Goal: Task Accomplishment & Management: Use online tool/utility

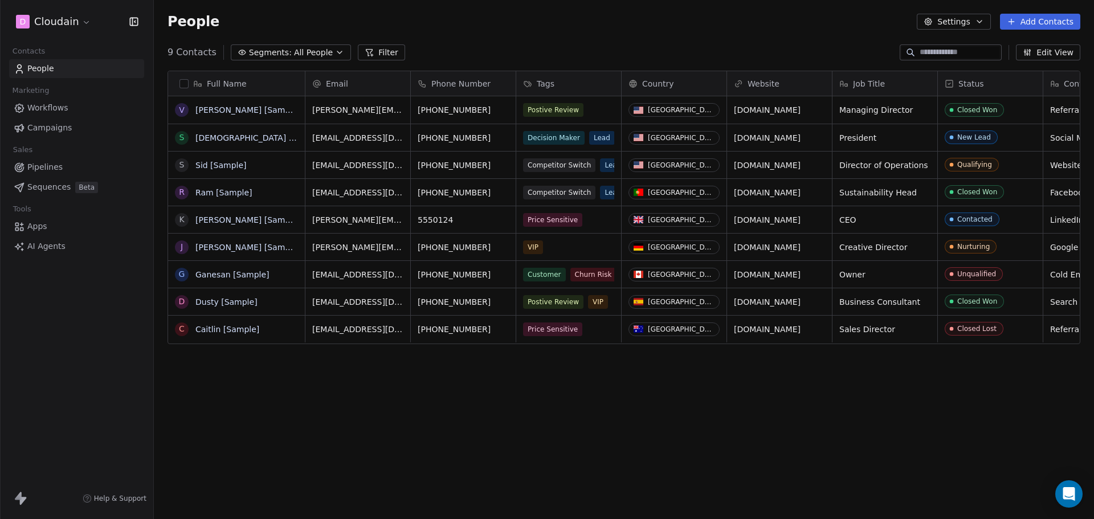
scroll to position [448, 932]
click at [74, 72] on link "People" at bounding box center [76, 68] width 135 height 19
click at [87, 112] on link "Workflows" at bounding box center [76, 108] width 135 height 19
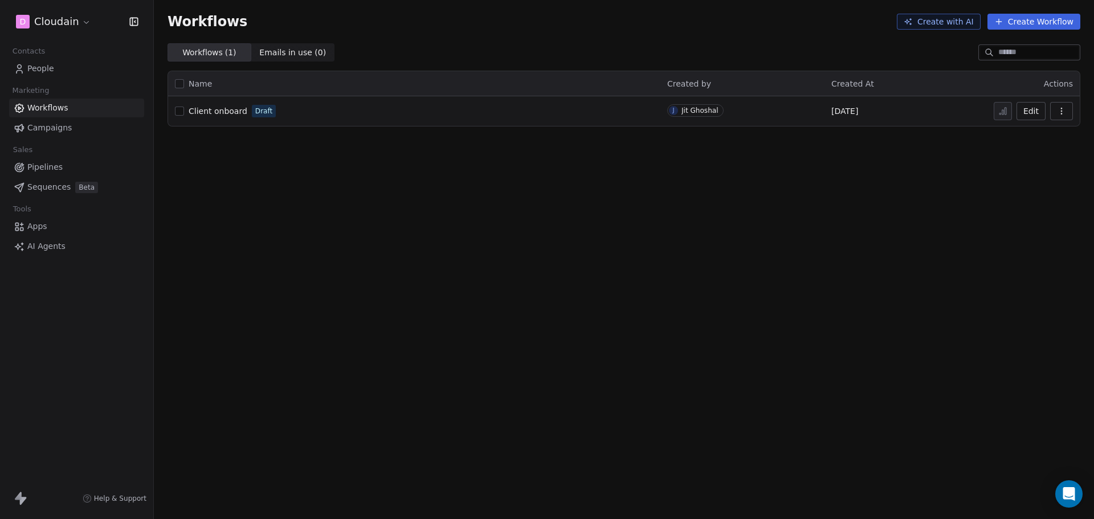
click at [59, 74] on link "People" at bounding box center [76, 68] width 135 height 19
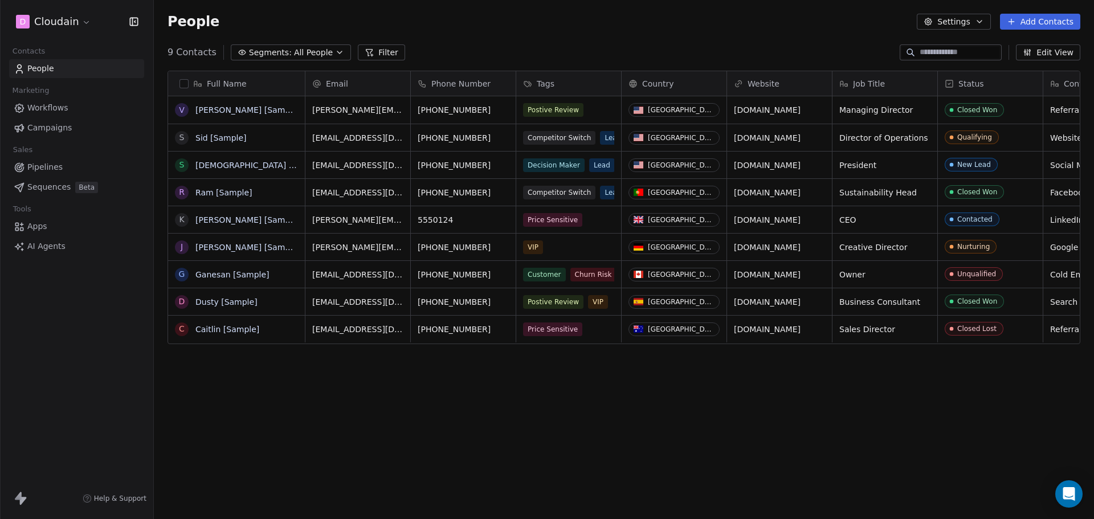
scroll to position [448, 932]
click at [976, 25] on button "Settings" at bounding box center [954, 22] width 74 height 16
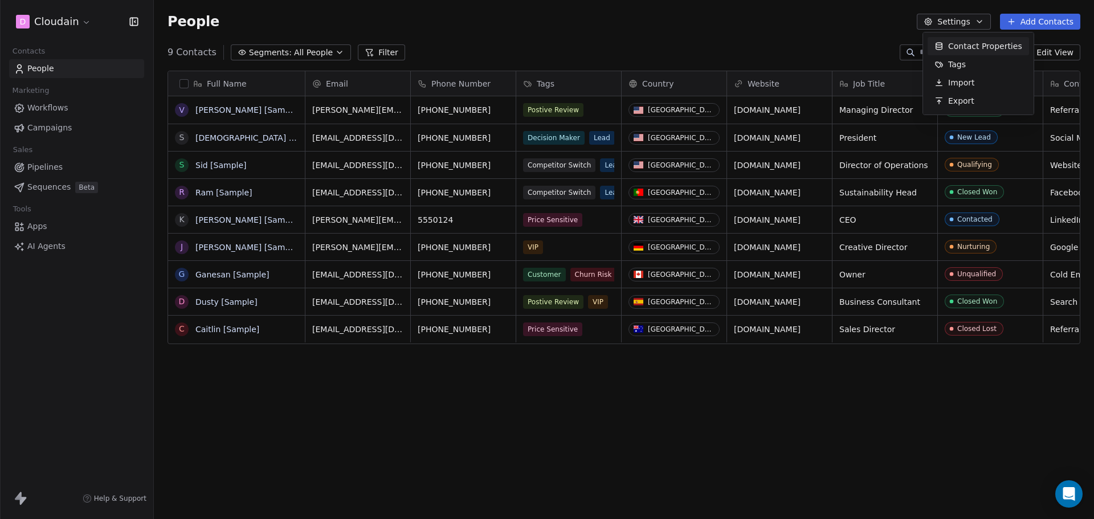
click at [992, 49] on span "Contact Properties" at bounding box center [985, 46] width 74 height 12
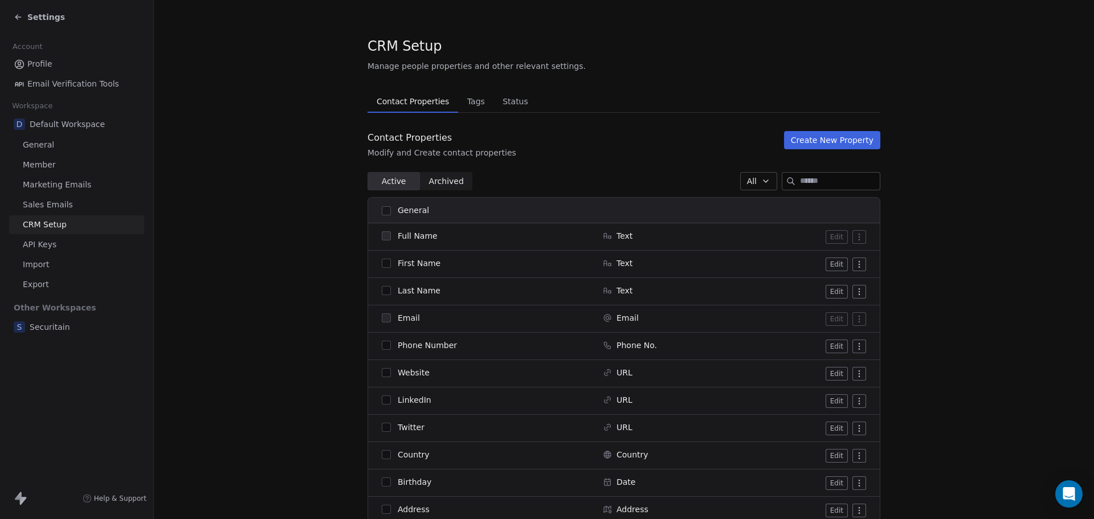
click at [46, 248] on span "API Keys" at bounding box center [40, 245] width 34 height 12
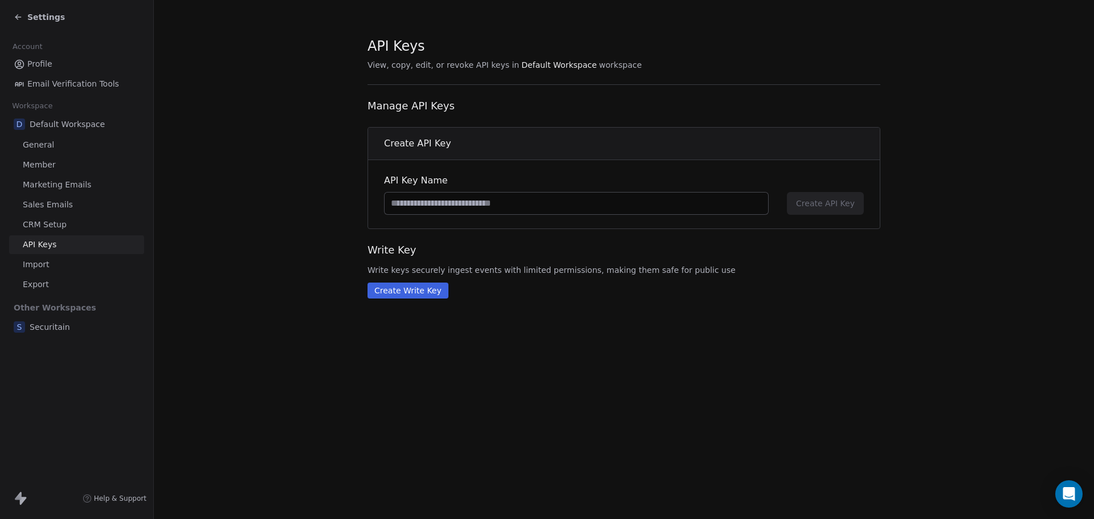
click at [394, 295] on button "Create Write Key" at bounding box center [408, 291] width 81 height 16
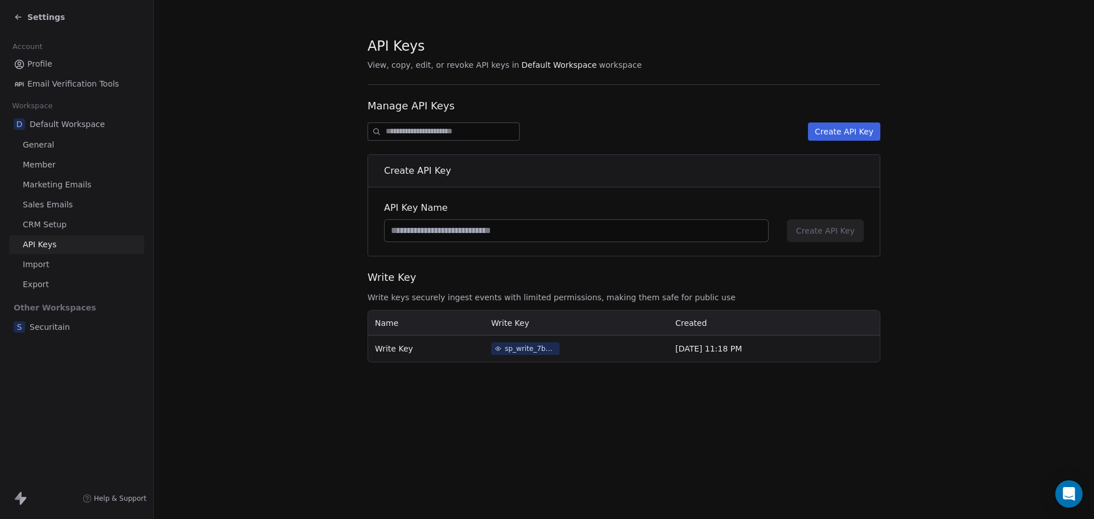
click at [491, 232] on input at bounding box center [576, 231] width 383 height 22
type input "**********"
click at [819, 231] on span "Create API Key" at bounding box center [825, 230] width 59 height 11
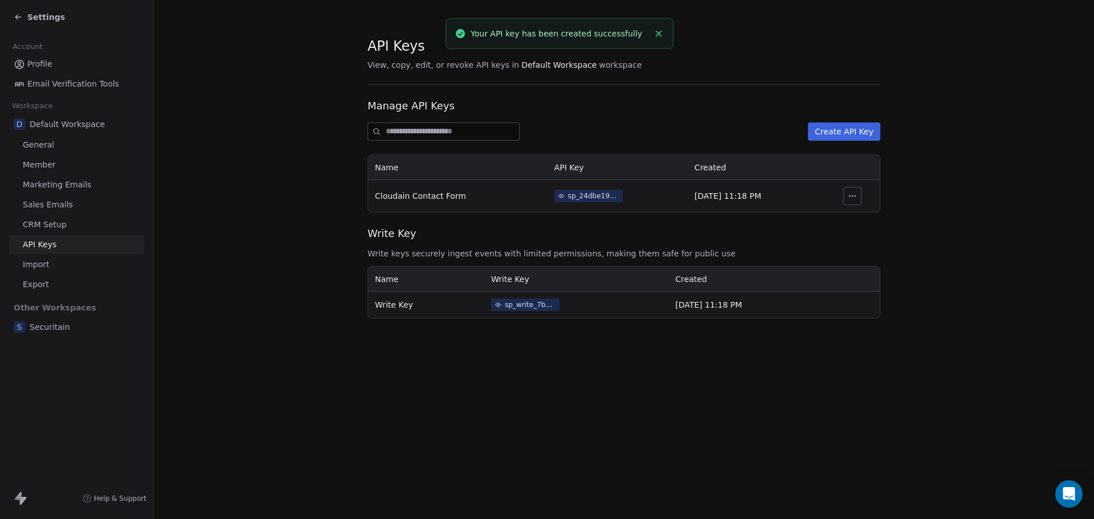
click at [577, 197] on div "sp_24dbe19e3c1c493d9e2847ed68b0922d" at bounding box center [593, 196] width 51 height 10
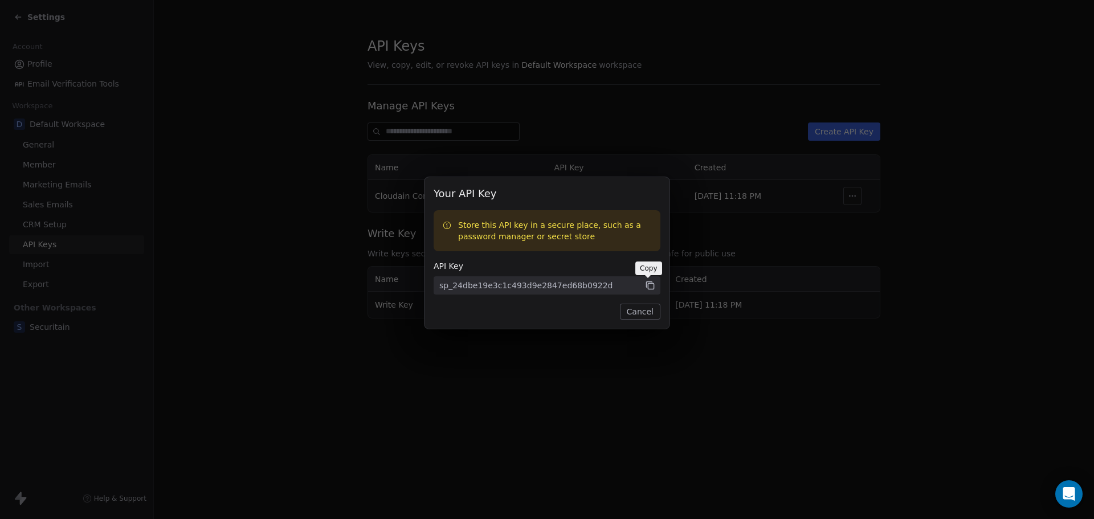
click at [650, 284] on icon at bounding box center [650, 285] width 10 height 10
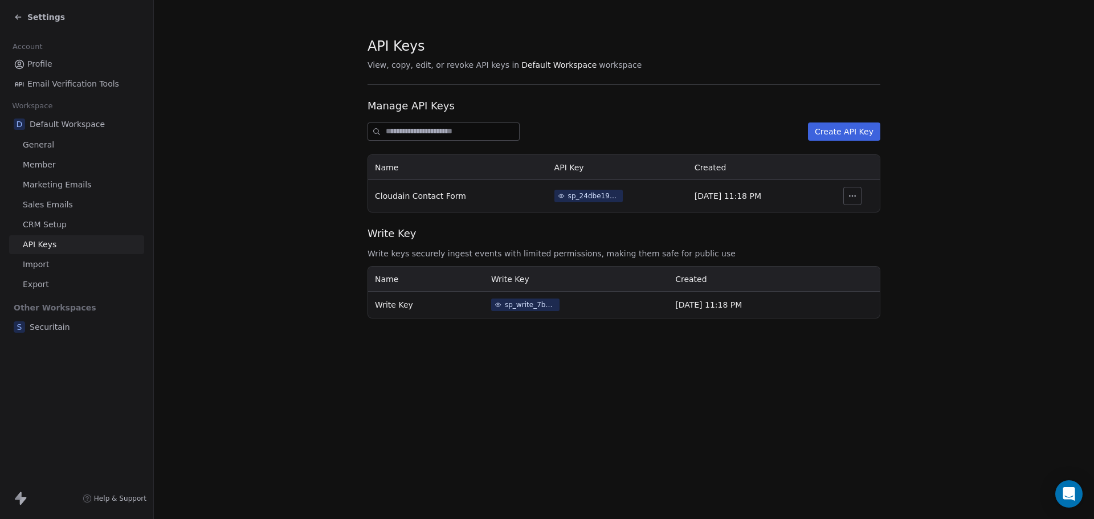
click at [655, 159] on div "Your API Key Store this API key in a secure place, such as a password manager o…" at bounding box center [547, 259] width 1094 height 201
click at [49, 64] on span "Profile" at bounding box center [39, 64] width 25 height 12
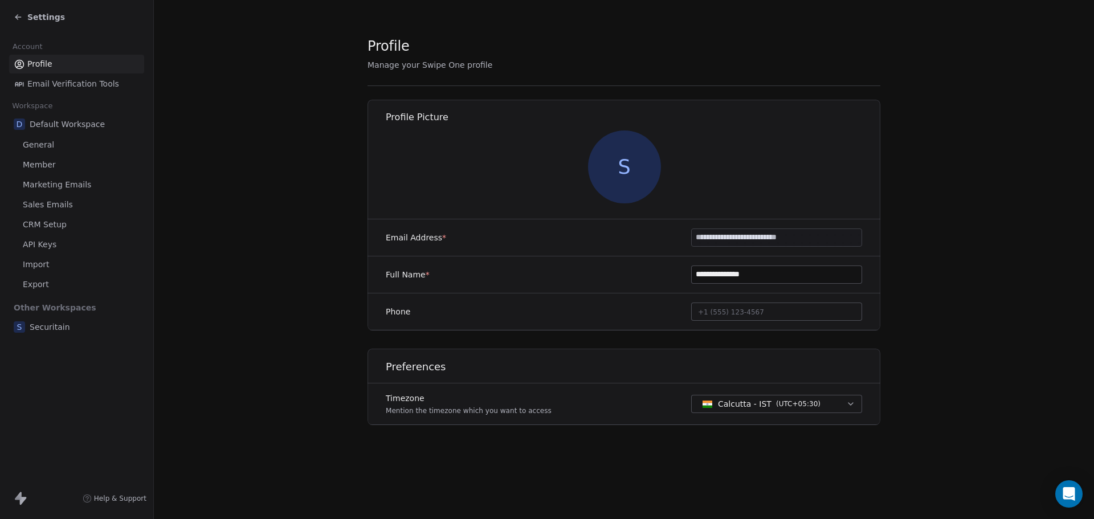
click at [34, 12] on span "Settings" at bounding box center [46, 16] width 38 height 11
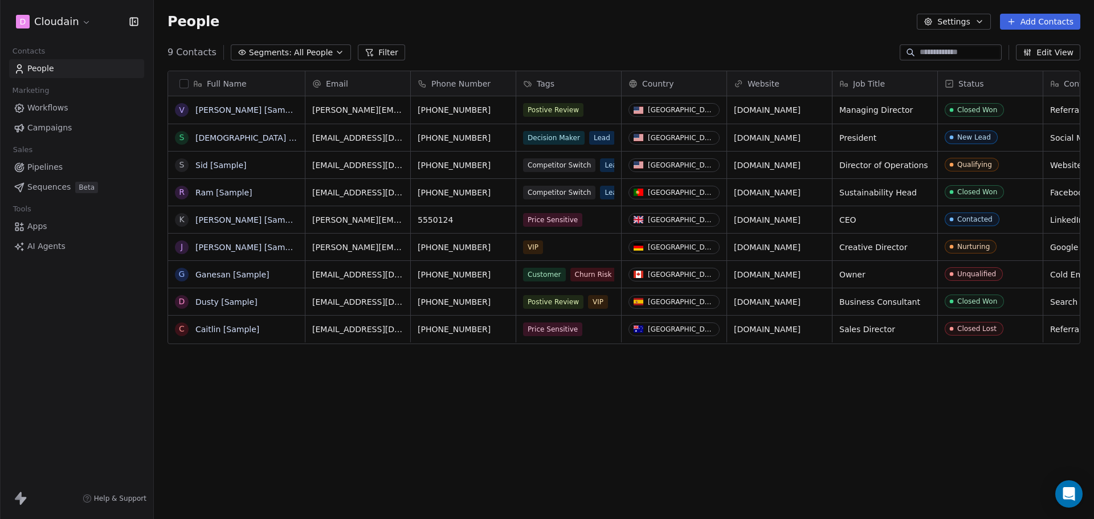
scroll to position [448, 932]
click at [323, 51] on span "All People" at bounding box center [313, 53] width 39 height 12
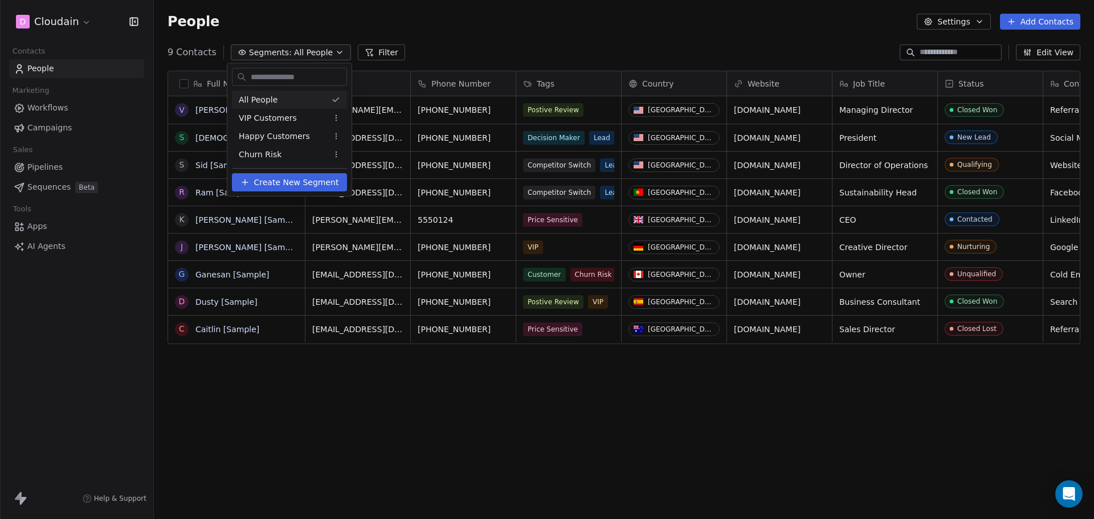
click at [323, 51] on html "D Cloudain Contacts People Marketing Workflows Campaigns Sales Pipelines Sequen…" at bounding box center [547, 259] width 1094 height 519
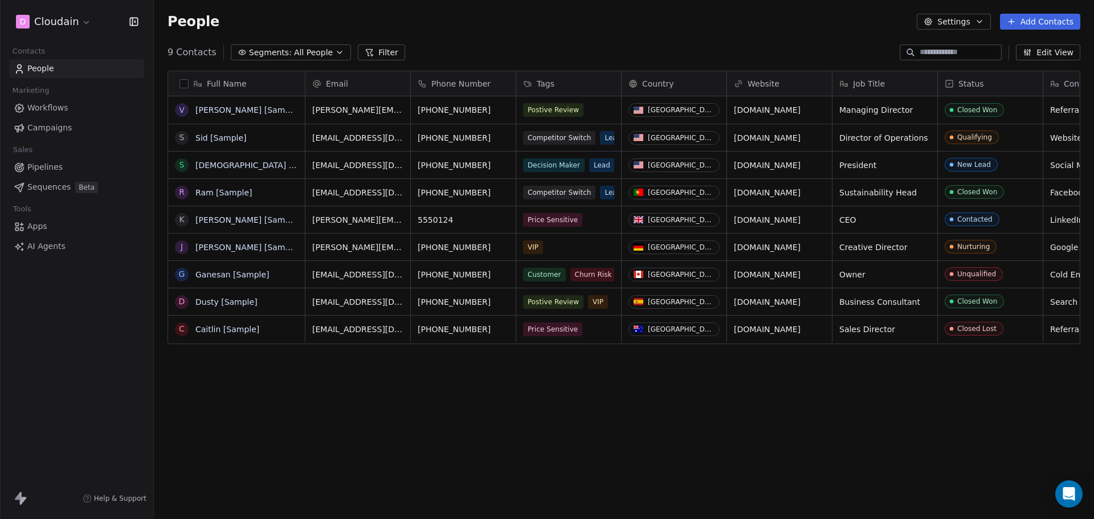
scroll to position [448, 932]
click at [72, 60] on link "People" at bounding box center [76, 68] width 135 height 19
click at [56, 70] on link "People" at bounding box center [76, 68] width 135 height 19
click at [58, 109] on span "Workflows" at bounding box center [47, 108] width 41 height 12
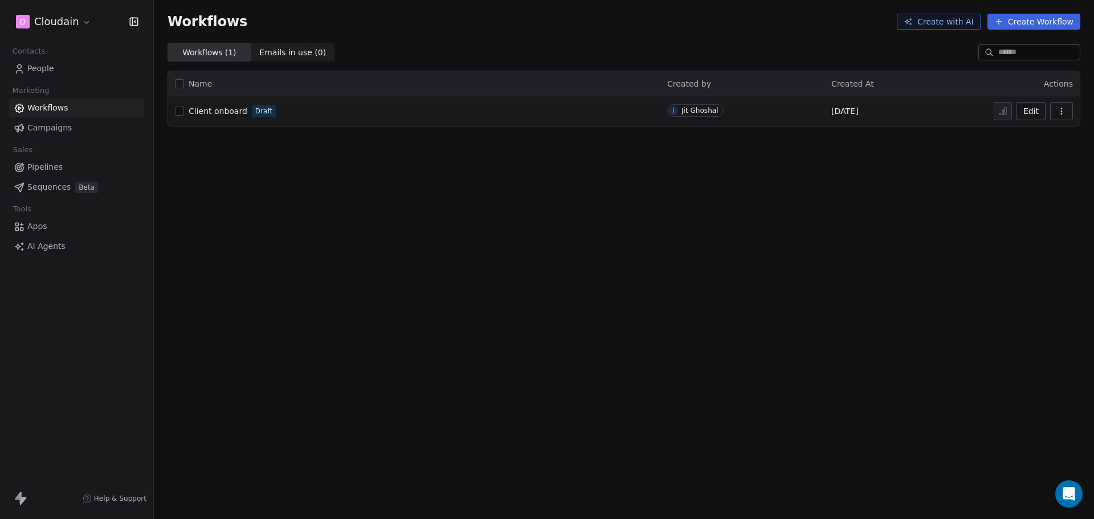
click at [212, 109] on span "Client onboard" at bounding box center [218, 111] width 59 height 9
click at [97, 71] on link "People" at bounding box center [76, 68] width 135 height 19
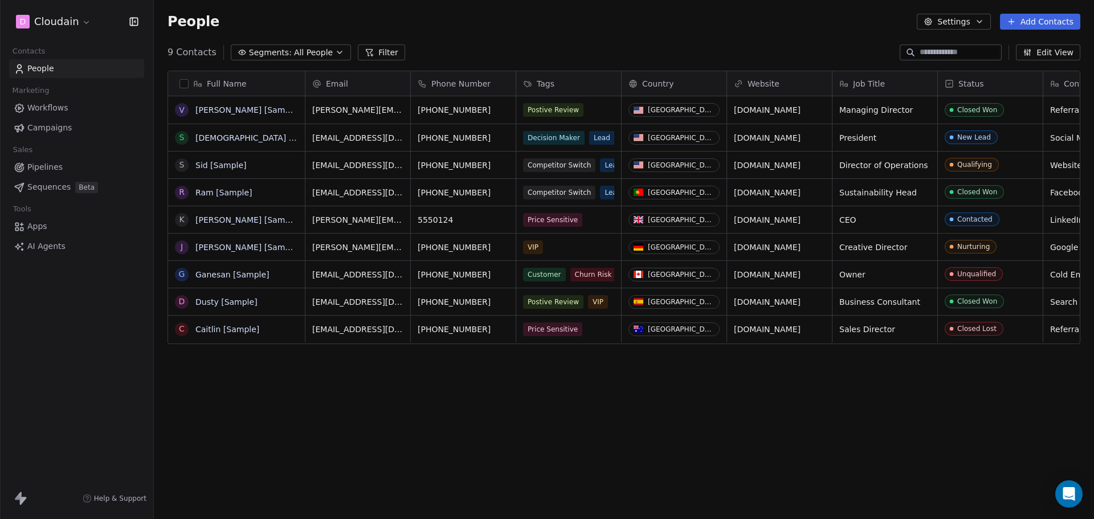
scroll to position [448, 932]
click at [974, 24] on button "Settings" at bounding box center [954, 22] width 74 height 16
click at [987, 48] on span "Contact Properties" at bounding box center [985, 46] width 74 height 12
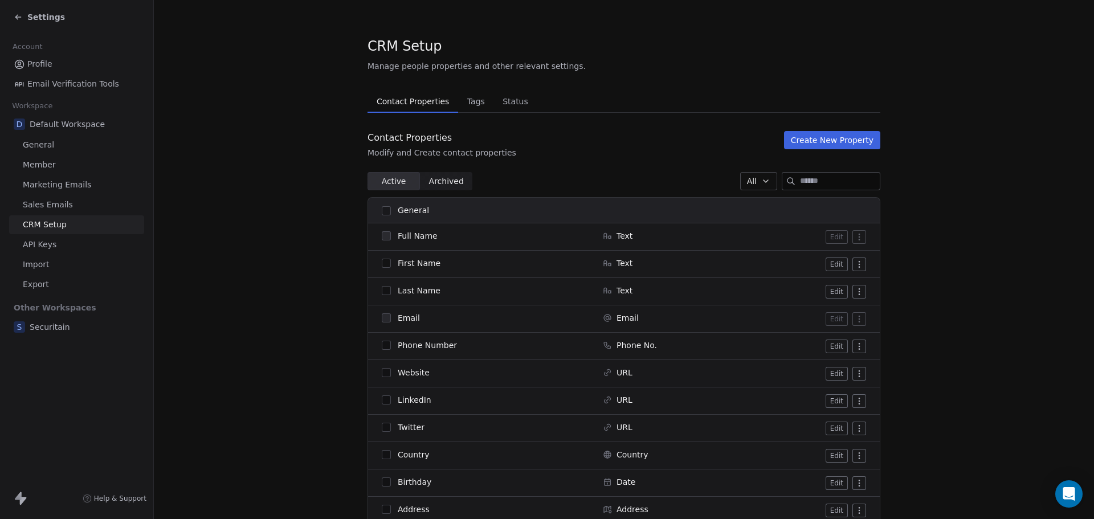
click at [41, 165] on span "Member" at bounding box center [39, 165] width 33 height 12
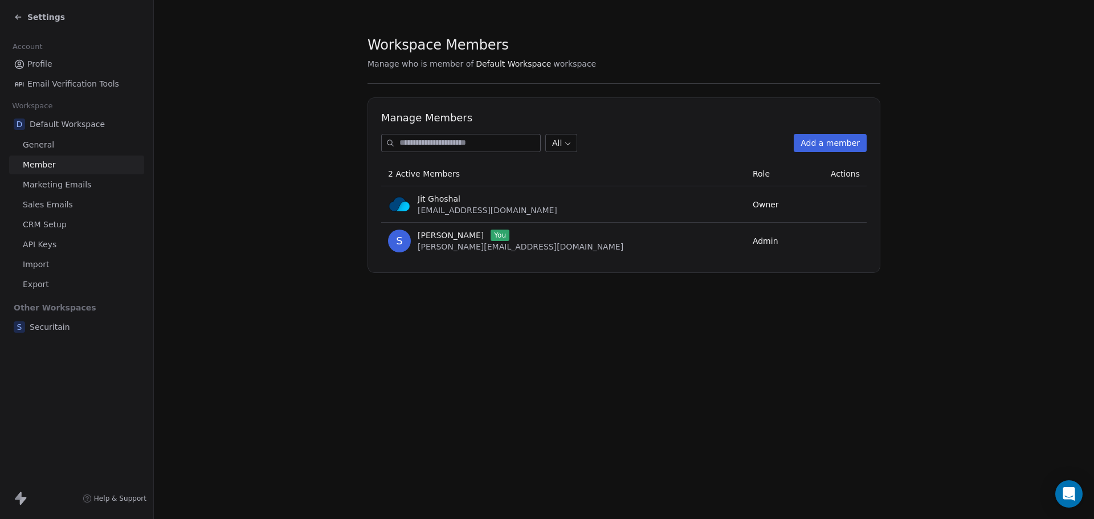
click at [64, 246] on link "API Keys" at bounding box center [76, 244] width 135 height 19
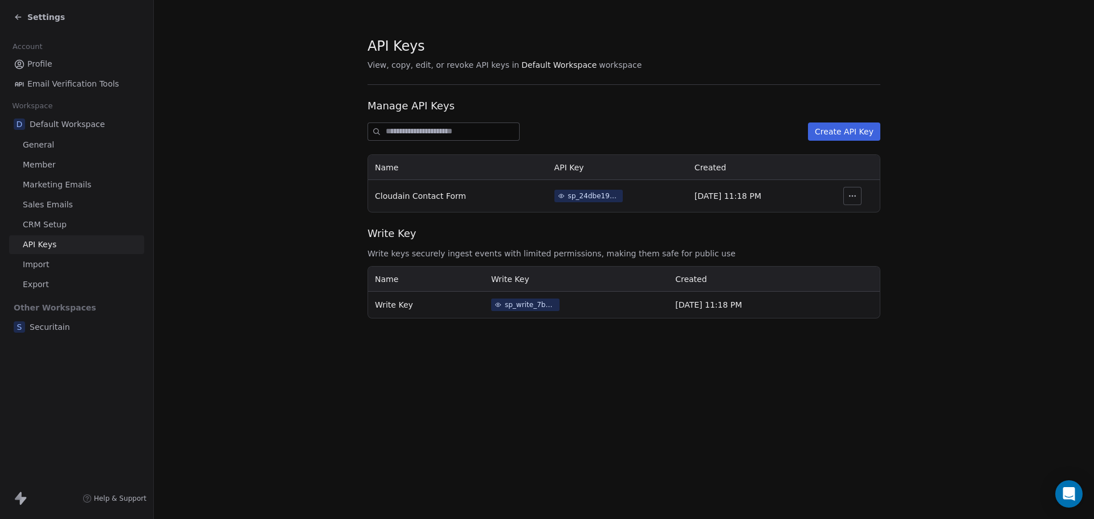
click at [855, 190] on button "button" at bounding box center [852, 196] width 18 height 18
drag, startPoint x: 696, startPoint y: 209, endPoint x: 461, endPoint y: 189, distance: 236.2
click at [691, 209] on td "[DATE] 11:18 PM" at bounding box center [756, 196] width 137 height 32
click at [405, 199] on span "Cloudain Contact Form" at bounding box center [420, 195] width 91 height 9
click at [32, 22] on span "Settings" at bounding box center [46, 16] width 38 height 11
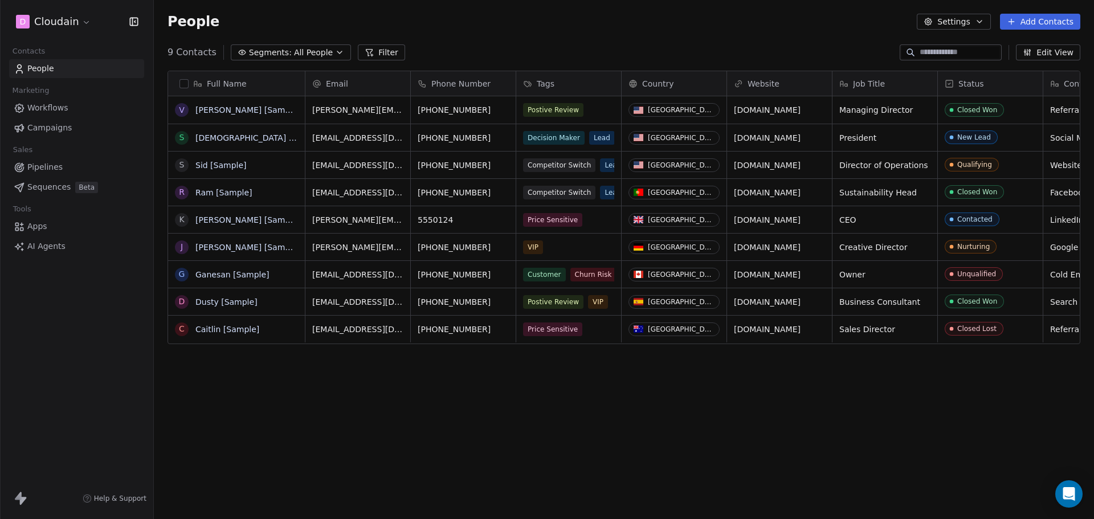
scroll to position [448, 932]
click at [981, 24] on icon "button" at bounding box center [979, 21] width 9 height 9
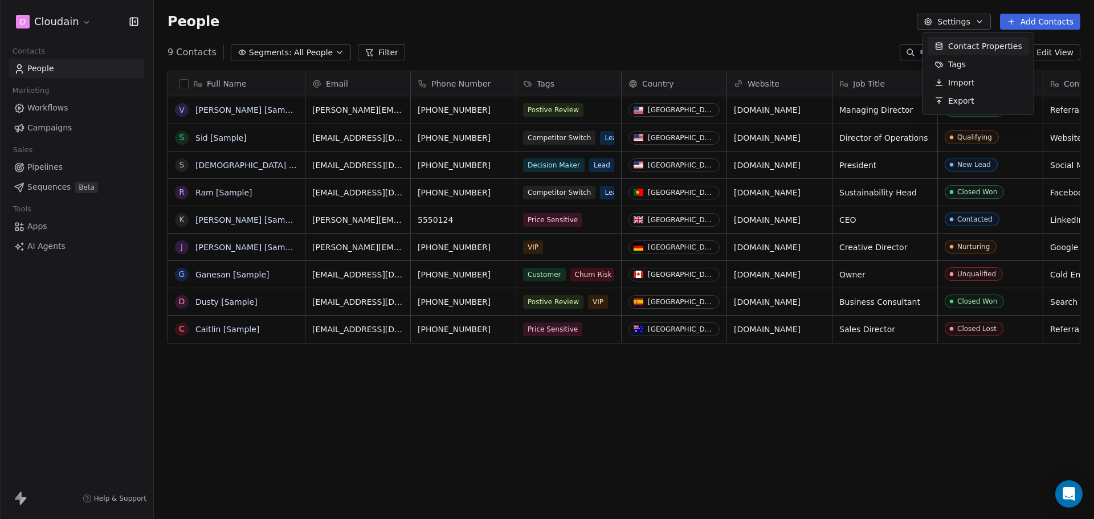
click at [985, 49] on span "Contact Properties" at bounding box center [985, 46] width 74 height 12
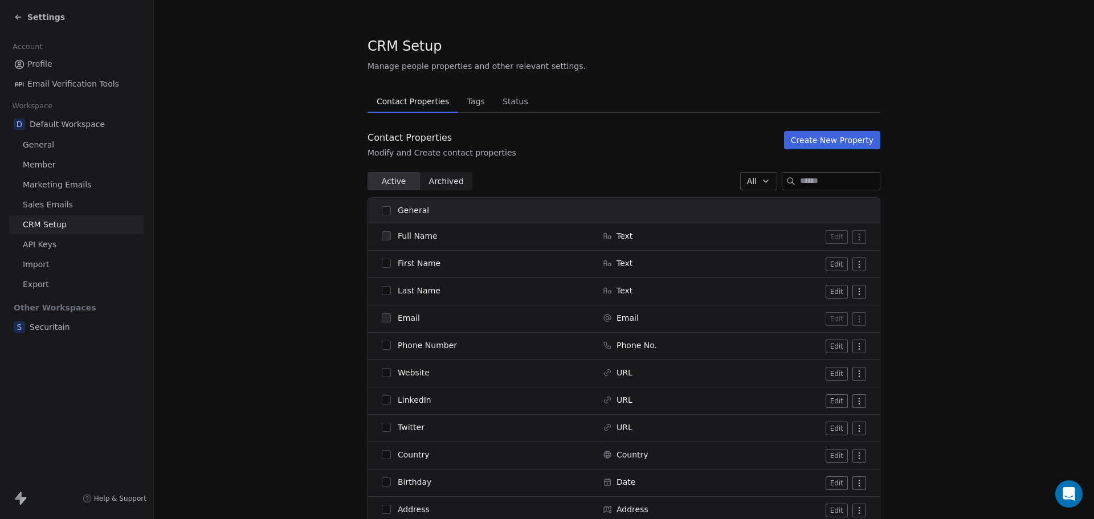
click at [46, 249] on span "API Keys" at bounding box center [40, 245] width 34 height 12
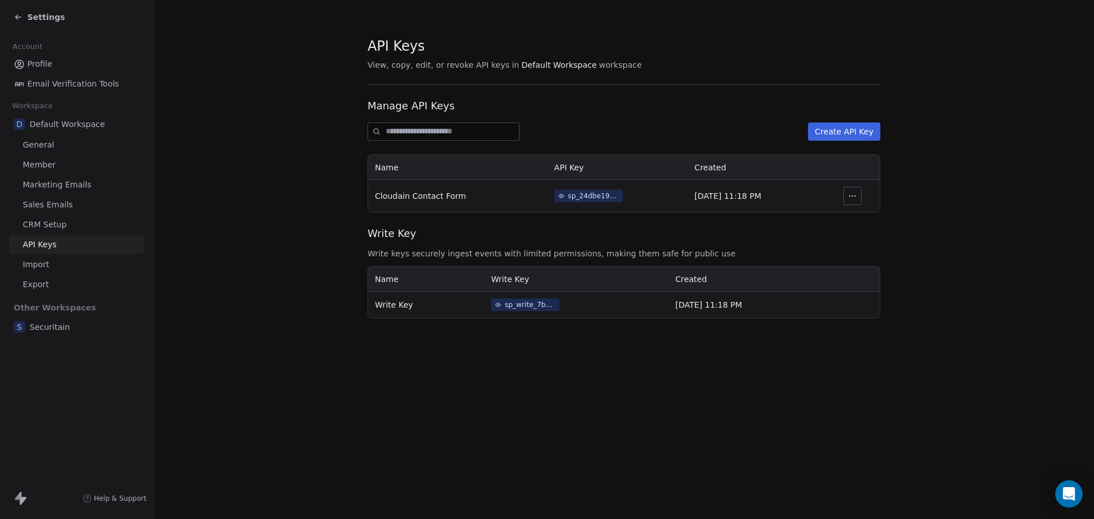
click at [568, 198] on div "sp_24dbe19e3c1c493d9e2847ed68b0922d" at bounding box center [593, 196] width 51 height 10
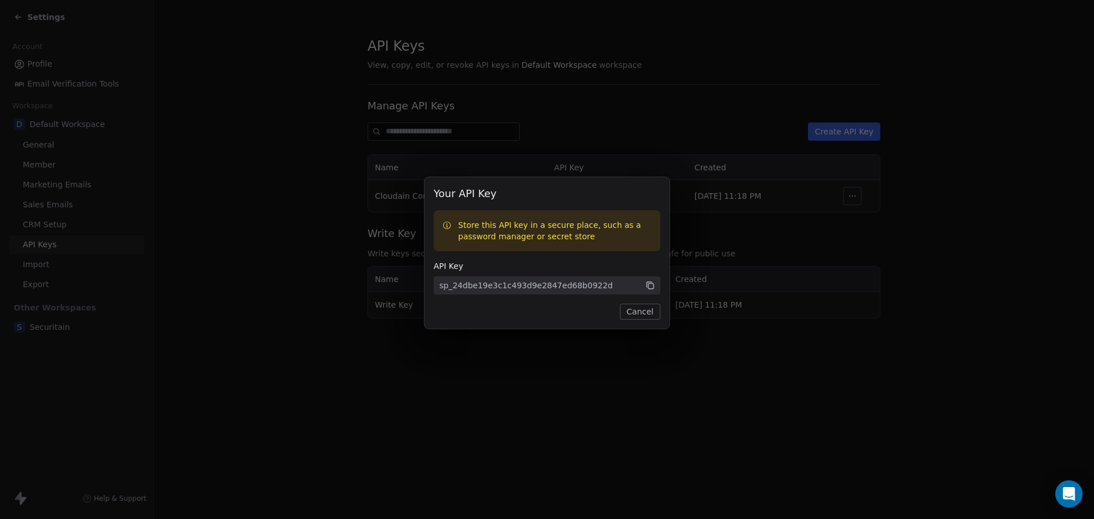
click at [652, 286] on span "sp_24dbe19e3c1c493d9e2847ed68b0922d" at bounding box center [547, 285] width 227 height 18
click at [648, 286] on icon at bounding box center [650, 285] width 10 height 10
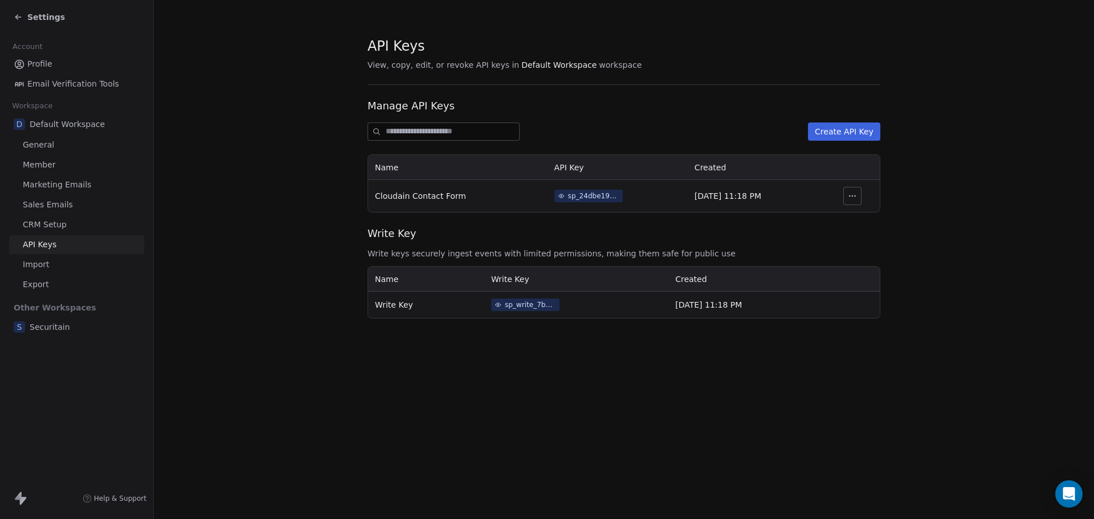
click at [769, 231] on div "Your API Key Store this API key in a secure place, such as a password manager o…" at bounding box center [547, 259] width 1094 height 201
